Goal: Check status: Check status

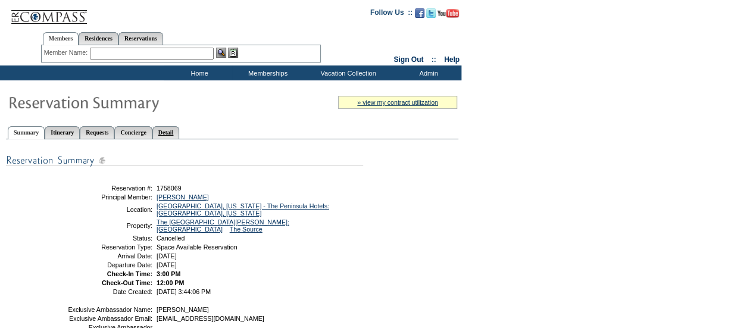
click at [180, 135] on link "Detail" at bounding box center [165, 132] width 27 height 13
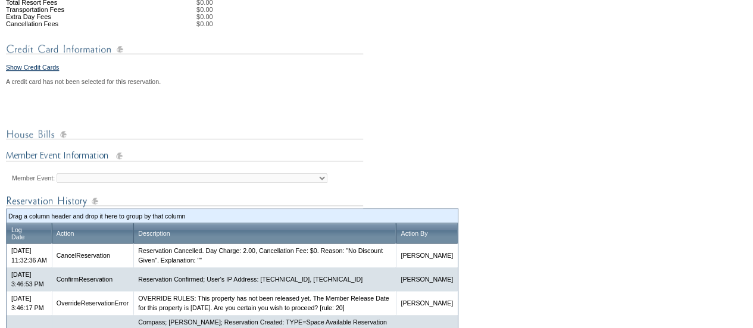
scroll to position [417, 0]
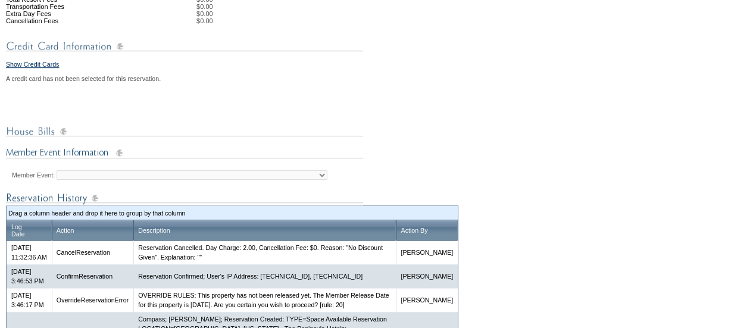
click at [35, 110] on td "Show Credit Cards A credit card has not been selected for this reservation. Mem…" at bounding box center [232, 82] width 452 height 56
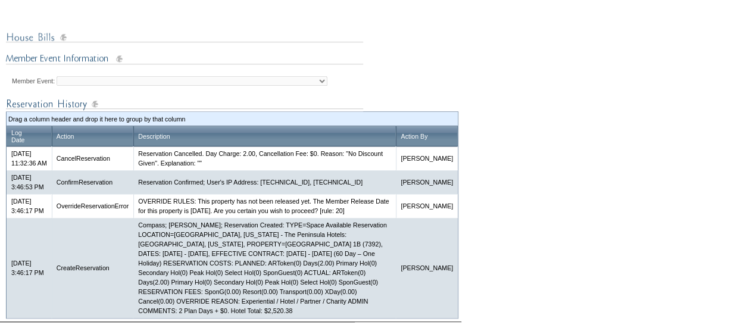
scroll to position [536, 0]
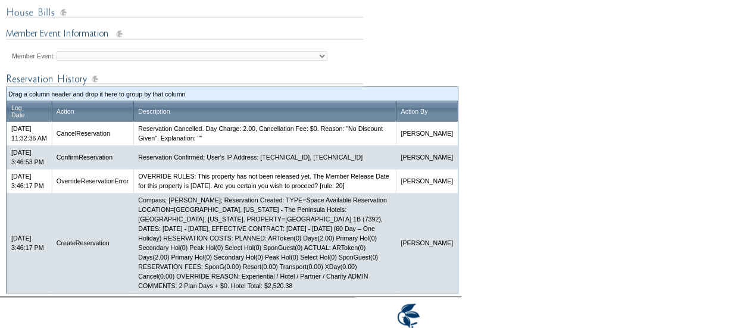
drag, startPoint x: 525, startPoint y: 133, endPoint x: 528, endPoint y: 139, distance: 6.7
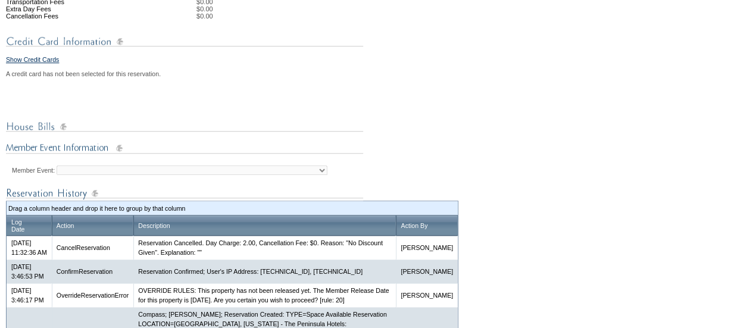
scroll to position [595, 0]
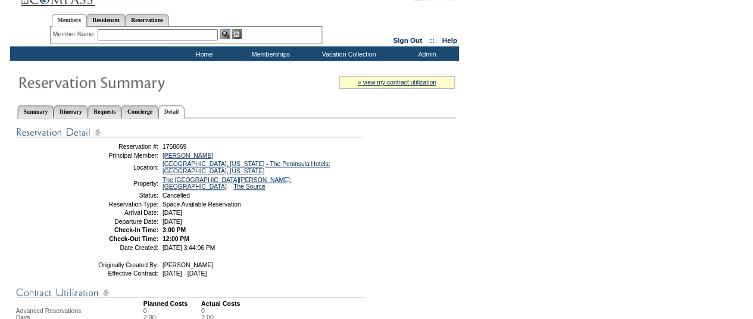
scroll to position [0, 0]
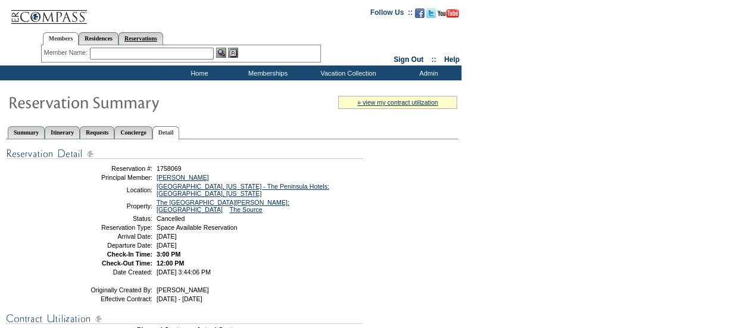
click at [163, 39] on link "Reservations" at bounding box center [140, 38] width 45 height 13
click at [107, 56] on input "text" at bounding box center [113, 54] width 52 height 12
paste input "1814945"
type input "1814945"
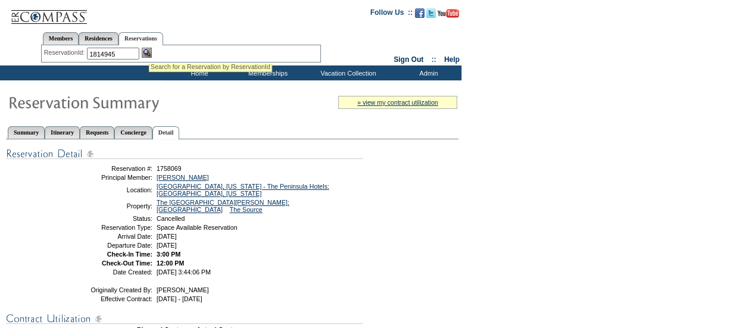
click at [148, 46] on div "Member Name: Destination or Residence: ReservationId: 1814945" at bounding box center [181, 53] width 280 height 17
click at [145, 52] on img at bounding box center [147, 53] width 10 height 10
